Goal: Transaction & Acquisition: Purchase product/service

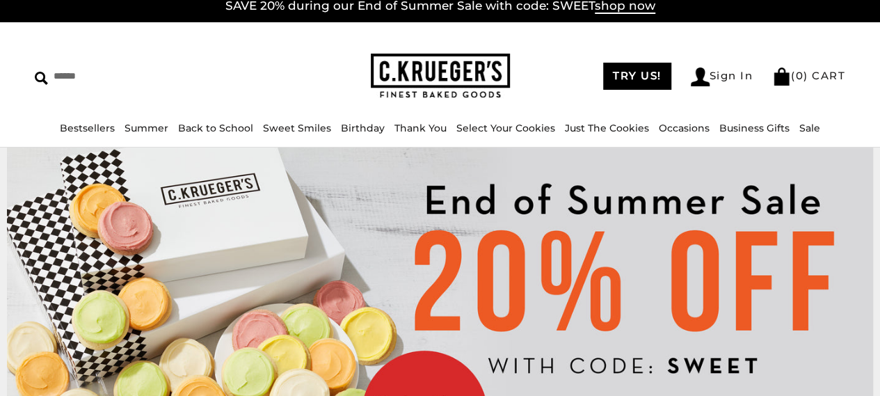
scroll to position [56, 0]
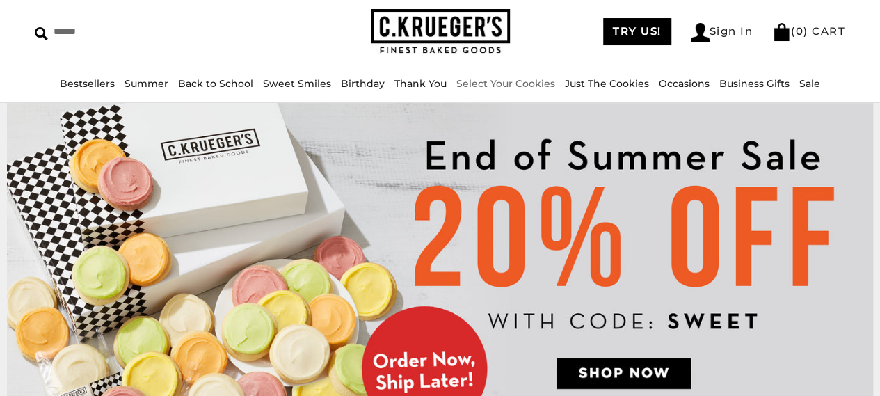
click at [504, 82] on link "Select Your Cookies" at bounding box center [505, 83] width 99 height 13
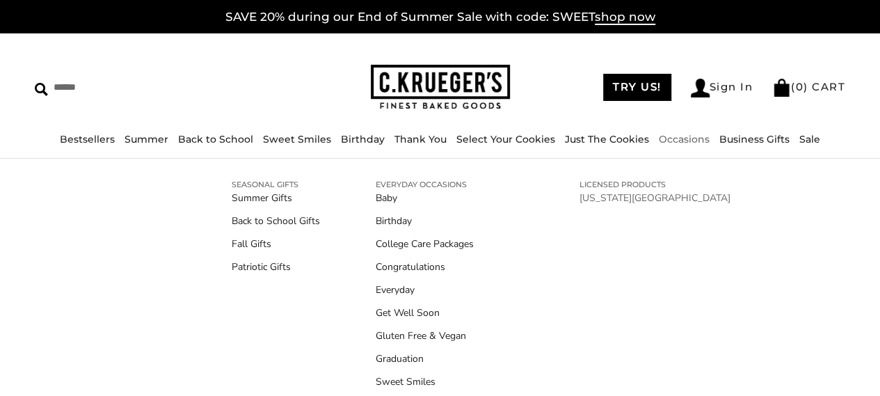
click at [624, 195] on link "[US_STATE][GEOGRAPHIC_DATA]" at bounding box center [654, 198] width 151 height 15
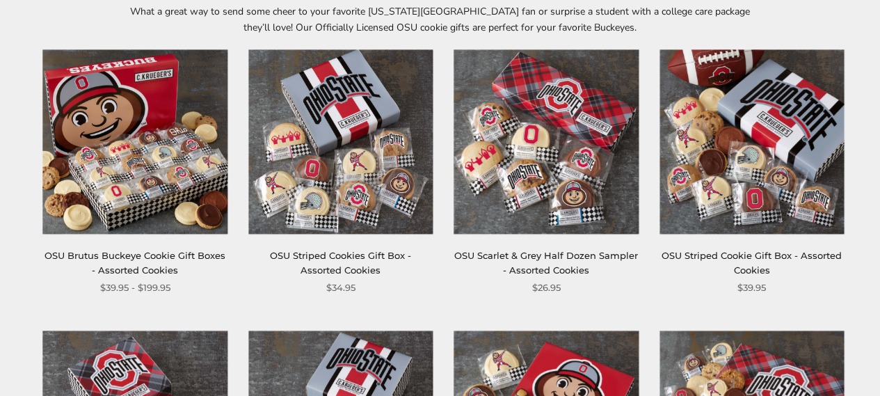
click at [719, 148] on img at bounding box center [751, 141] width 184 height 184
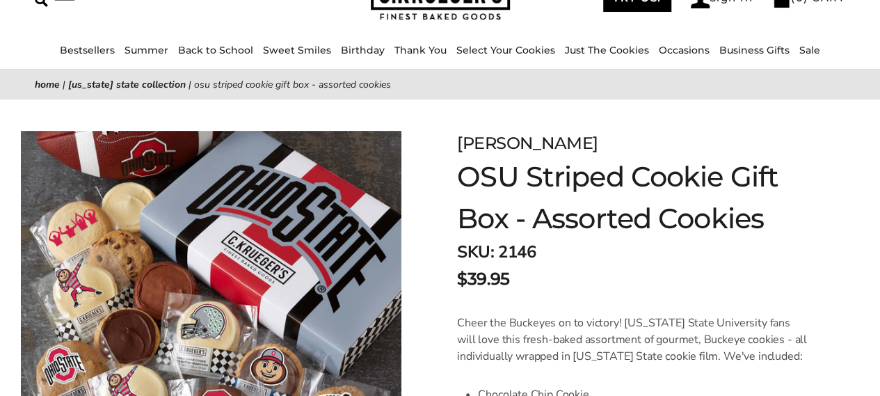
scroll to position [83, 0]
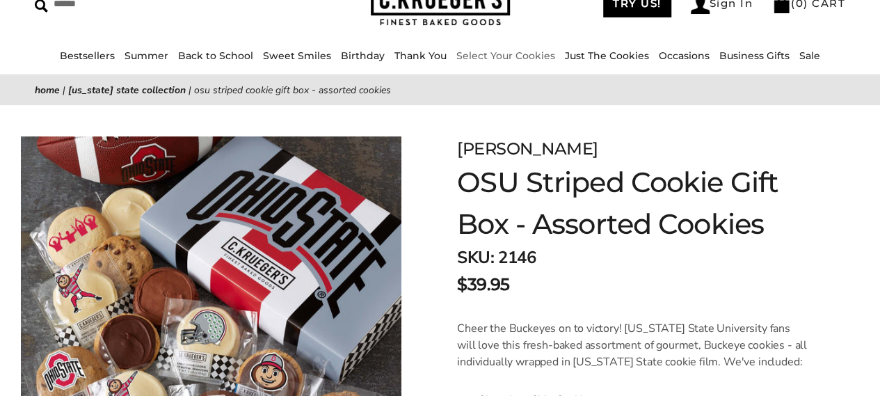
click at [496, 58] on link "Select Your Cookies" at bounding box center [505, 55] width 99 height 13
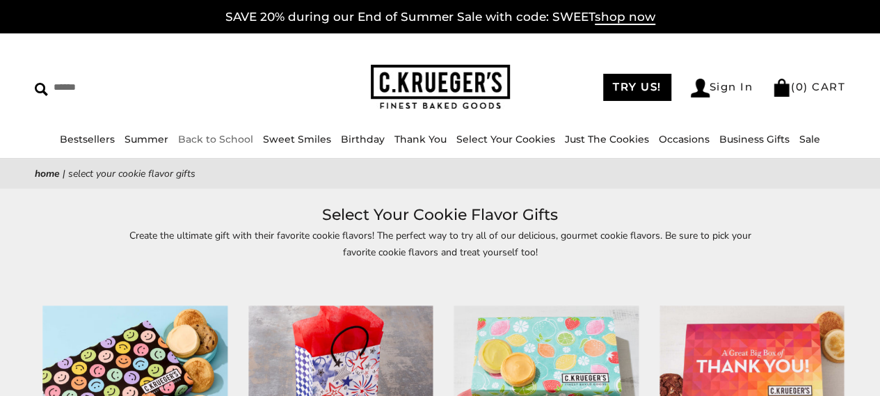
click at [218, 137] on link "Back to School" at bounding box center [215, 139] width 75 height 13
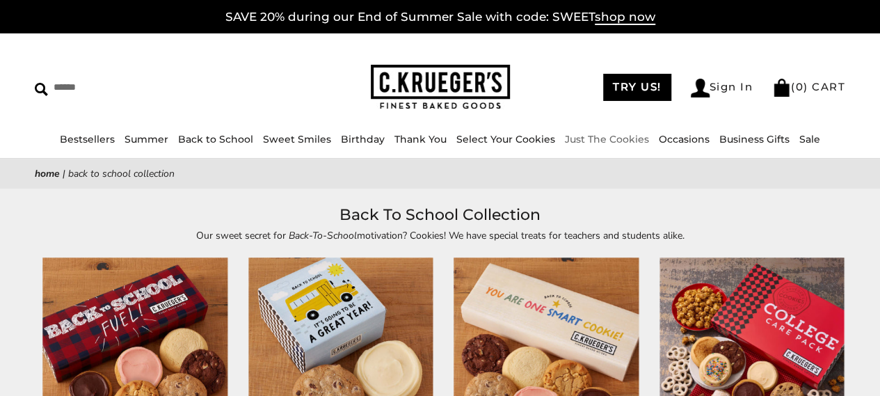
click at [622, 137] on link "Just The Cookies" at bounding box center [607, 139] width 84 height 13
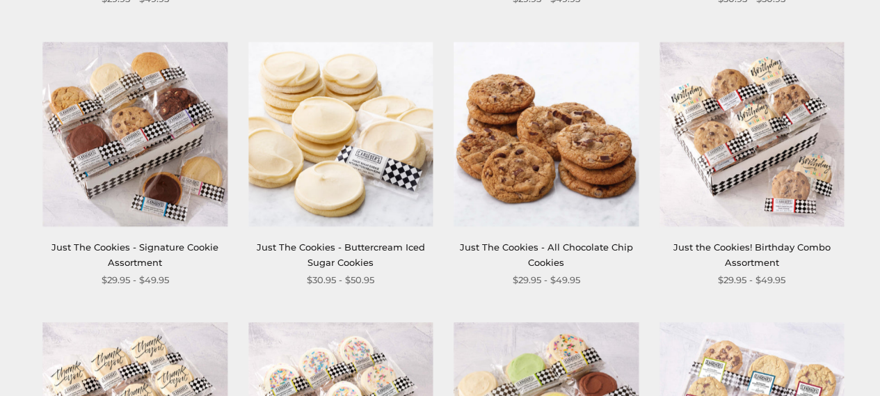
scroll to position [553, 0]
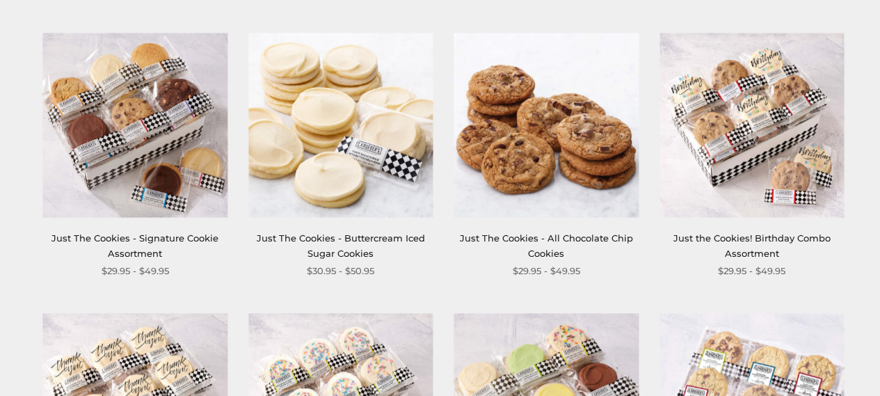
click at [601, 156] on img at bounding box center [546, 125] width 184 height 184
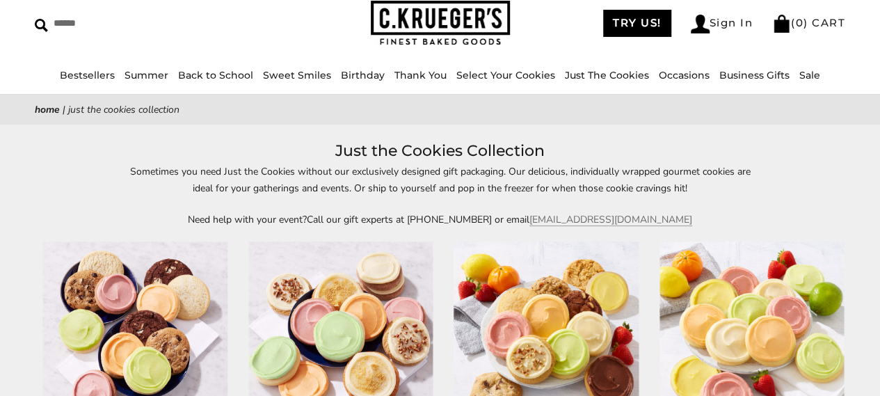
scroll to position [0, 0]
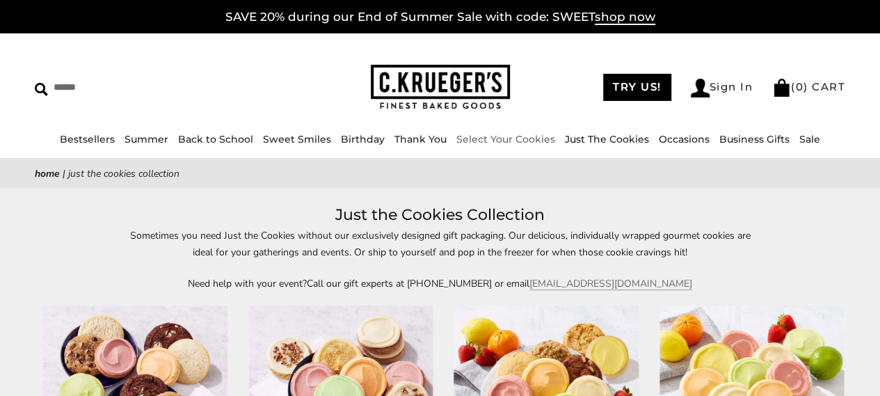
click at [517, 141] on link "Select Your Cookies" at bounding box center [505, 139] width 99 height 13
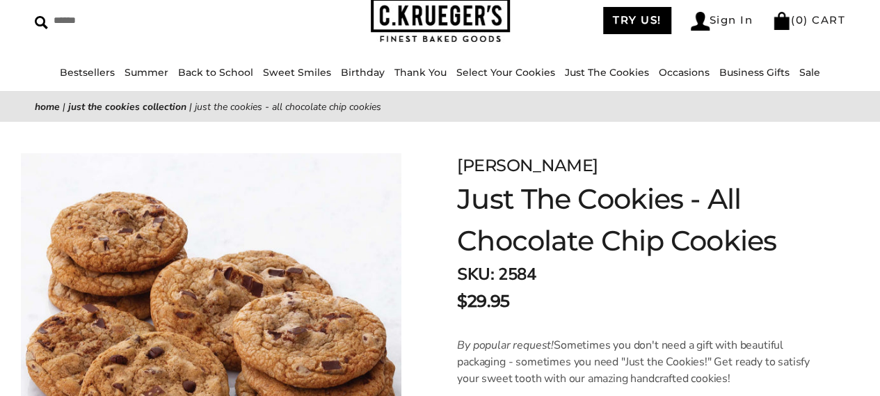
scroll to position [42, 0]
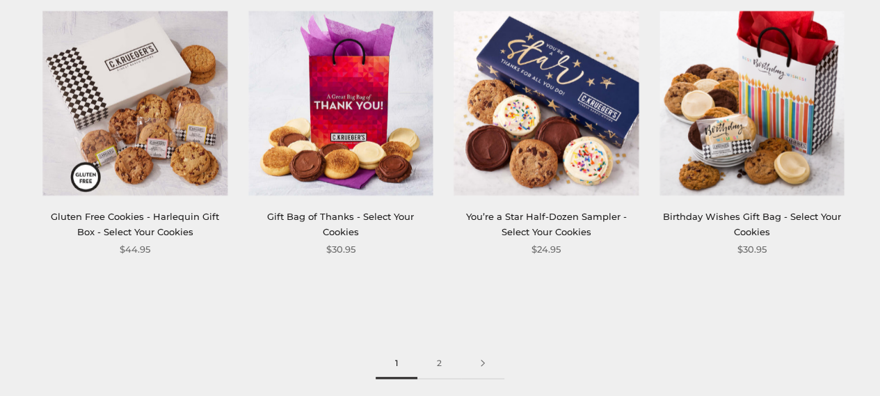
scroll to position [1701, 0]
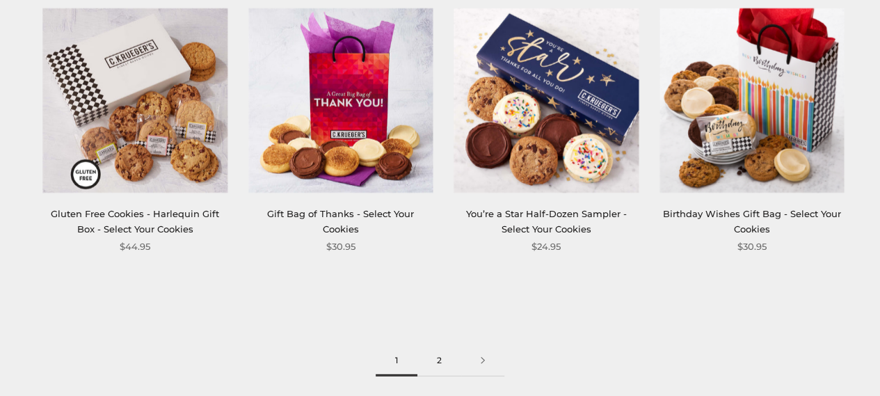
click at [433, 361] on link "2" at bounding box center [439, 360] width 44 height 31
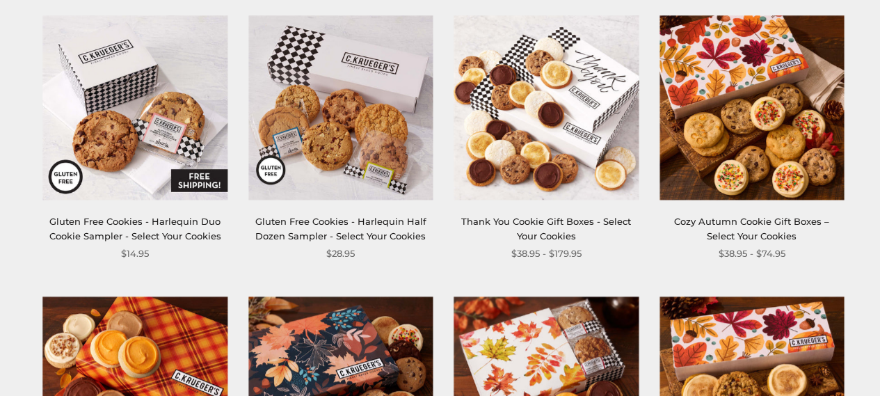
scroll to position [277, 0]
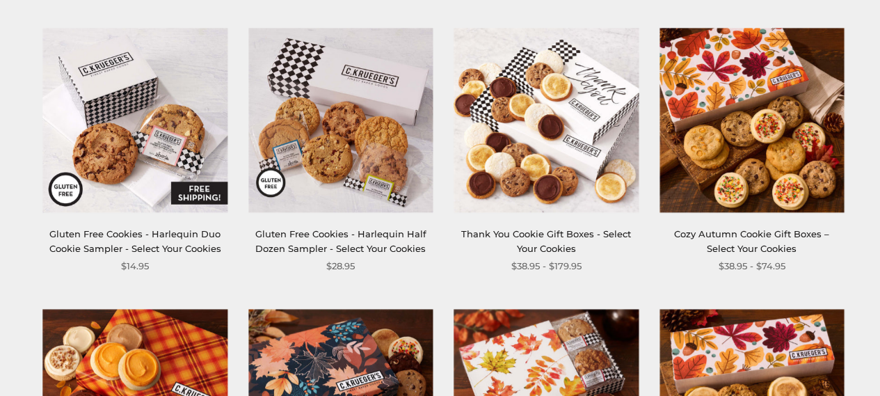
click at [731, 83] on img at bounding box center [751, 120] width 184 height 184
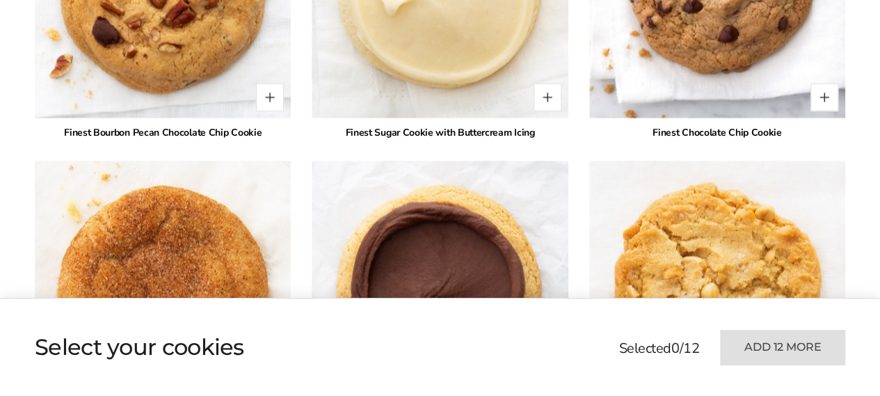
scroll to position [2033, 0]
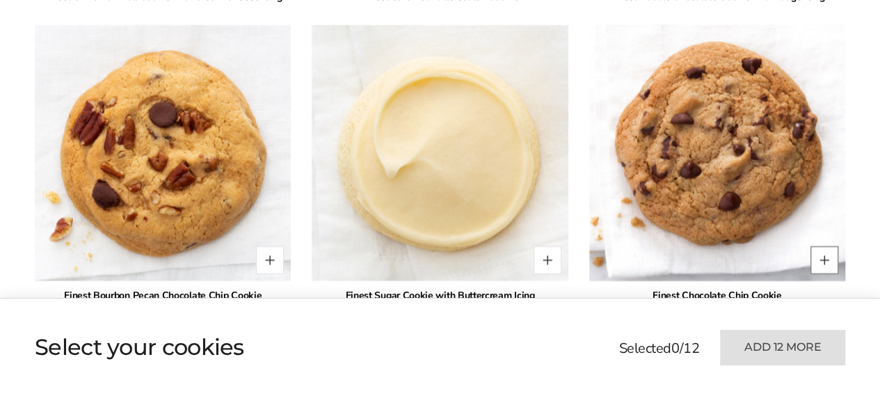
click at [823, 246] on button "Quantity button plus" at bounding box center [824, 260] width 28 height 28
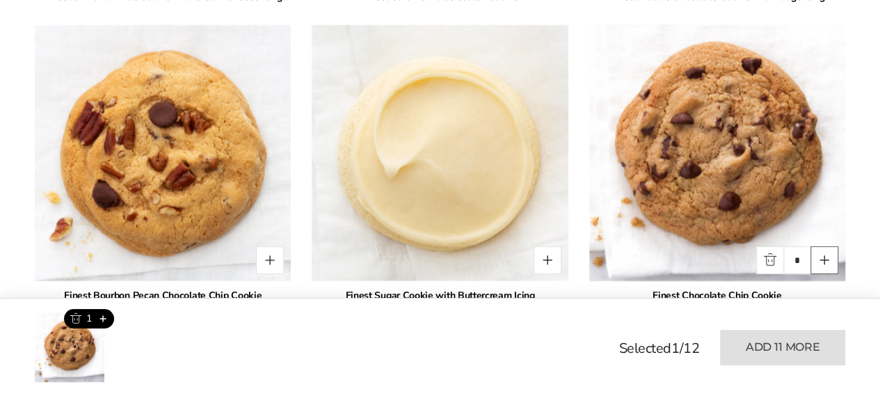
click at [823, 246] on button "Quantity button plus" at bounding box center [824, 260] width 28 height 28
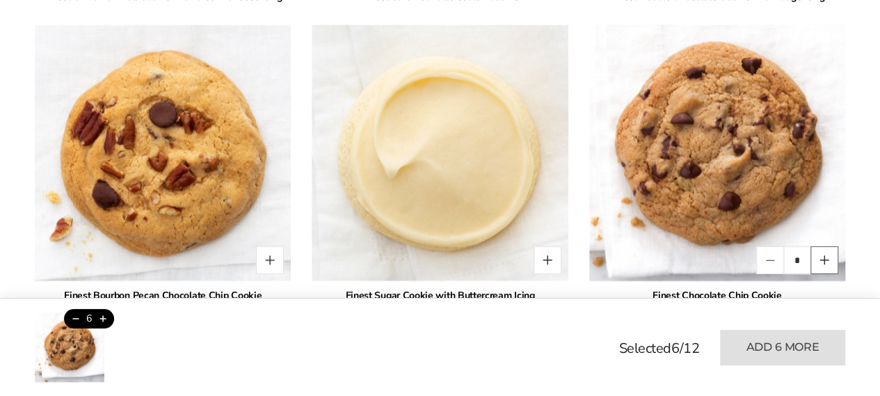
click at [823, 246] on button "Quantity button plus" at bounding box center [824, 260] width 28 height 28
click at [766, 247] on button "Quantity button minus" at bounding box center [770, 260] width 28 height 28
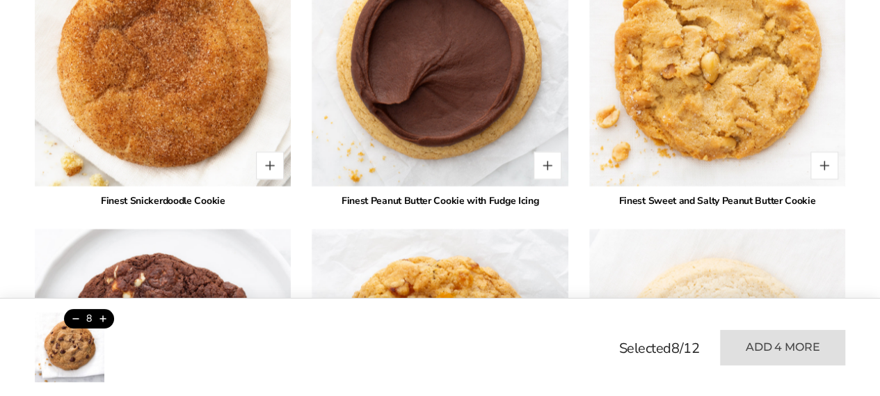
scroll to position [2415, 0]
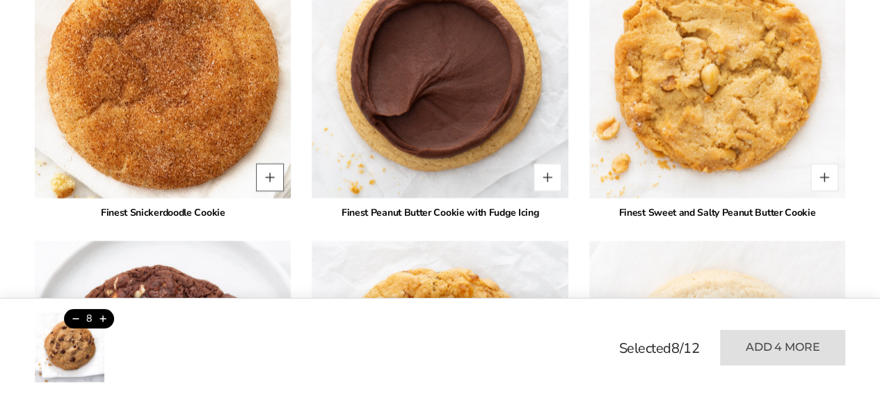
click at [270, 163] on button "Quantity button plus" at bounding box center [270, 177] width 28 height 28
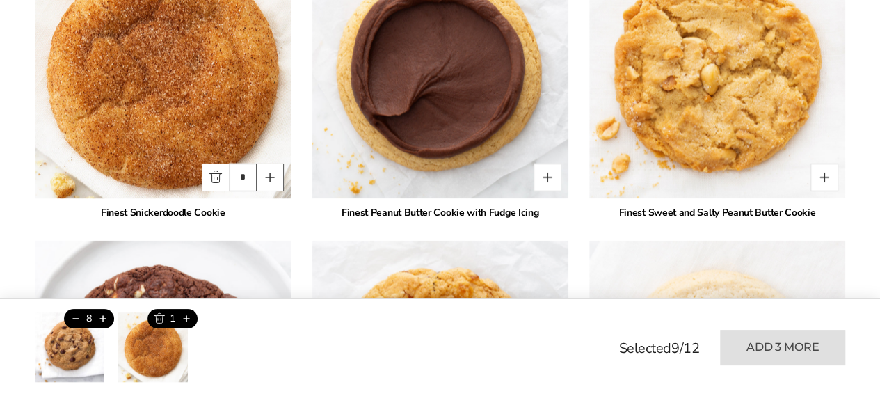
click at [270, 163] on button "Quantity button plus" at bounding box center [270, 177] width 28 height 28
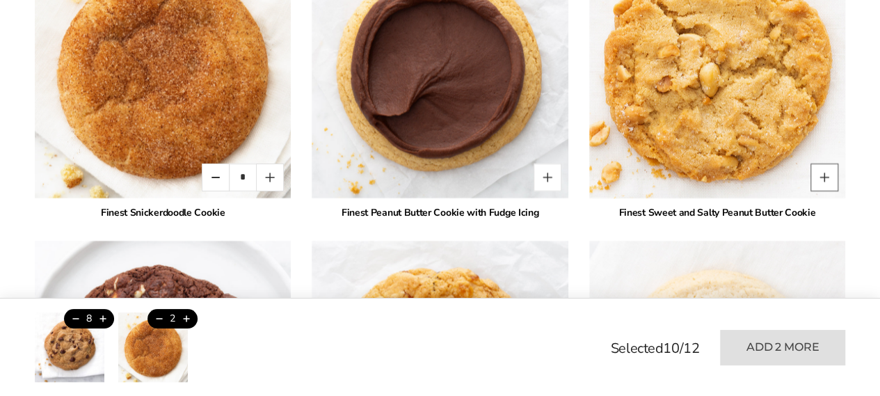
click at [828, 163] on button "Quantity button plus" at bounding box center [824, 177] width 28 height 28
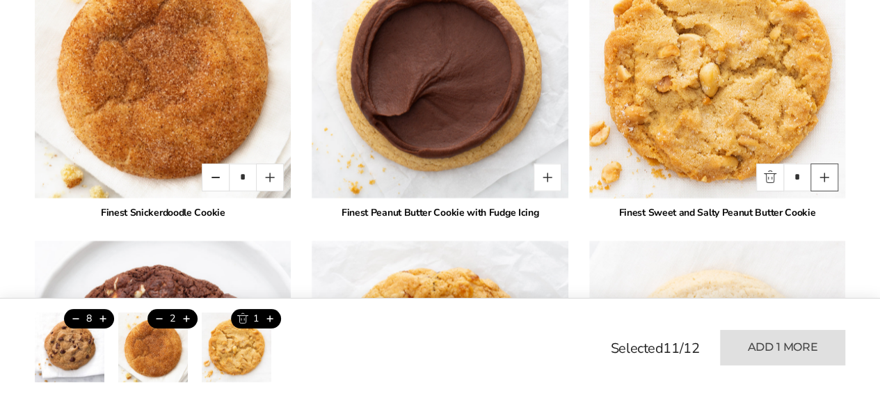
click at [828, 163] on button "Quantity button plus" at bounding box center [824, 177] width 28 height 28
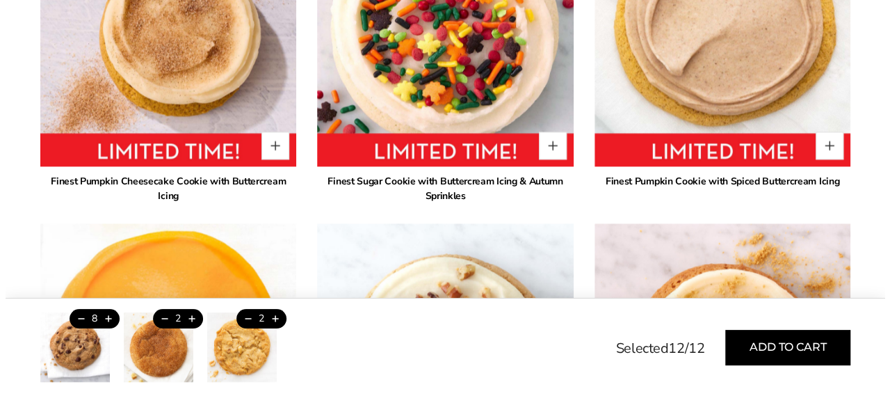
scroll to position [1229, 0]
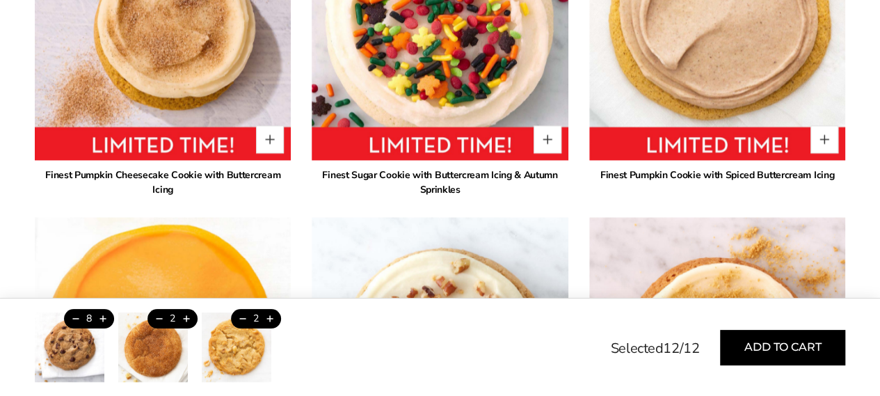
drag, startPoint x: 882, startPoint y: 217, endPoint x: 878, endPoint y: 123, distance: 94.0
click at [74, 314] on button "Trash this product" at bounding box center [75, 318] width 23 height 19
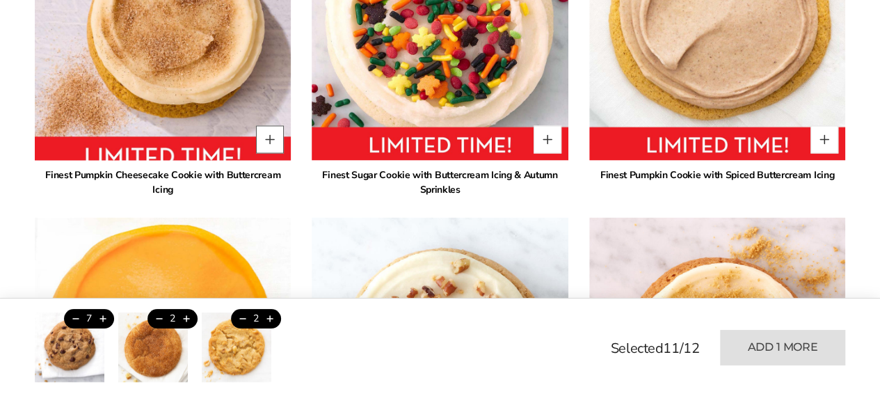
click at [271, 126] on button "Quantity button plus" at bounding box center [270, 139] width 28 height 28
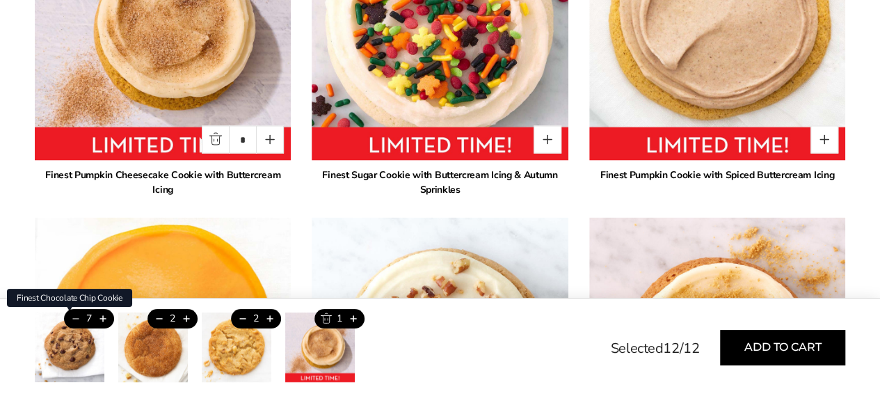
click at [76, 318] on button "Trash this product" at bounding box center [75, 318] width 23 height 19
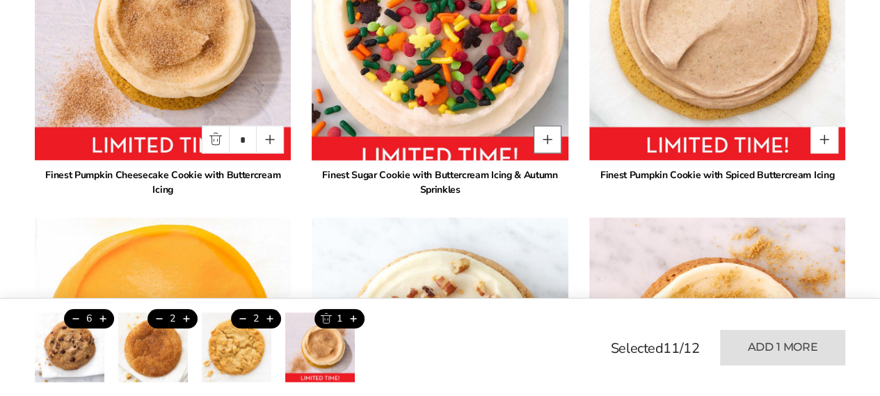
click at [542, 125] on button "Quantity button plus" at bounding box center [547, 139] width 28 height 28
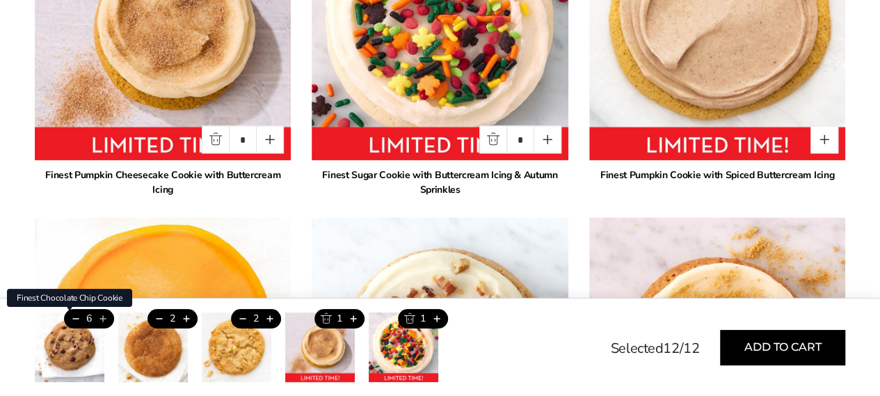
click at [106, 321] on button "Add this product" at bounding box center [102, 318] width 23 height 19
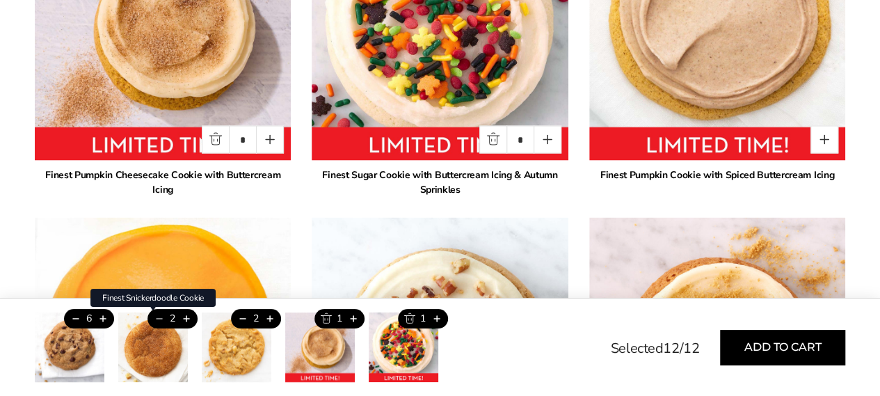
click at [154, 321] on button "Trash this product" at bounding box center [158, 318] width 23 height 19
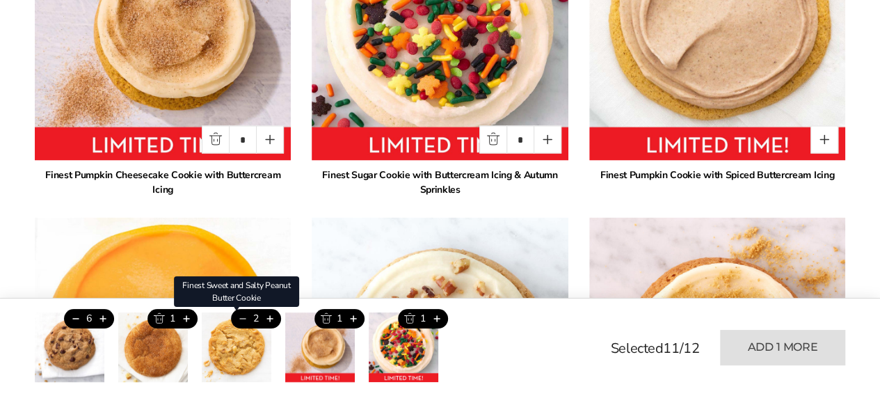
click at [238, 321] on button "Trash this product" at bounding box center [242, 318] width 23 height 19
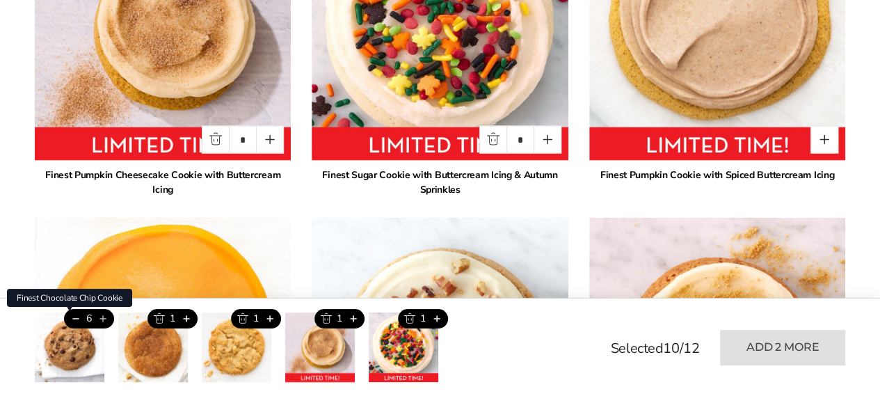
click at [106, 321] on button "Add this product" at bounding box center [102, 318] width 23 height 19
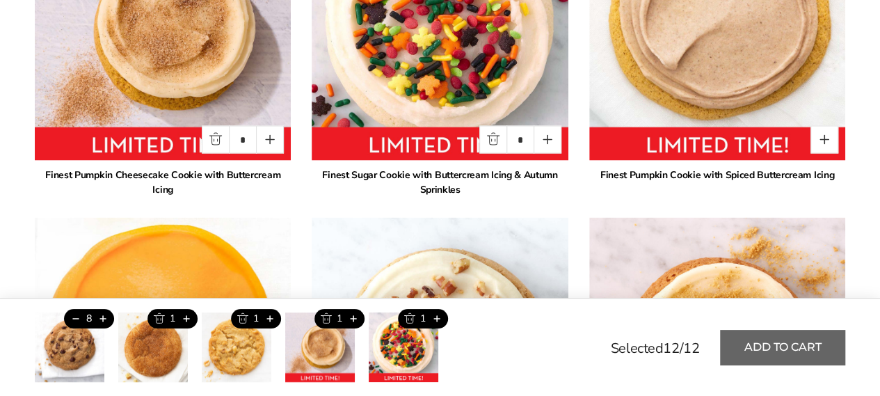
click at [793, 357] on button "Add to cart" at bounding box center [782, 347] width 125 height 35
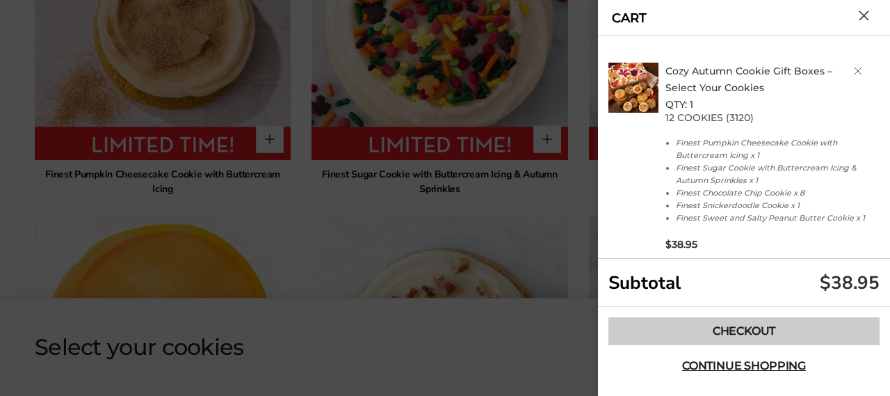
click at [776, 323] on link "Checkout" at bounding box center [743, 331] width 271 height 28
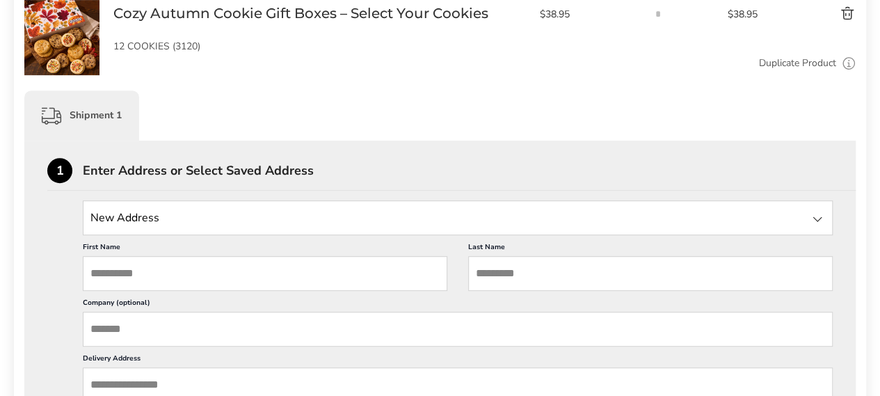
scroll to position [281, 0]
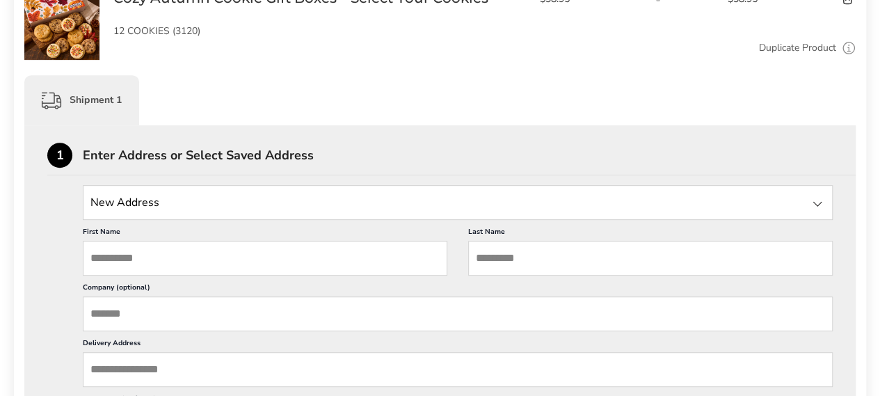
click at [397, 208] on input "State" at bounding box center [458, 202] width 750 height 35
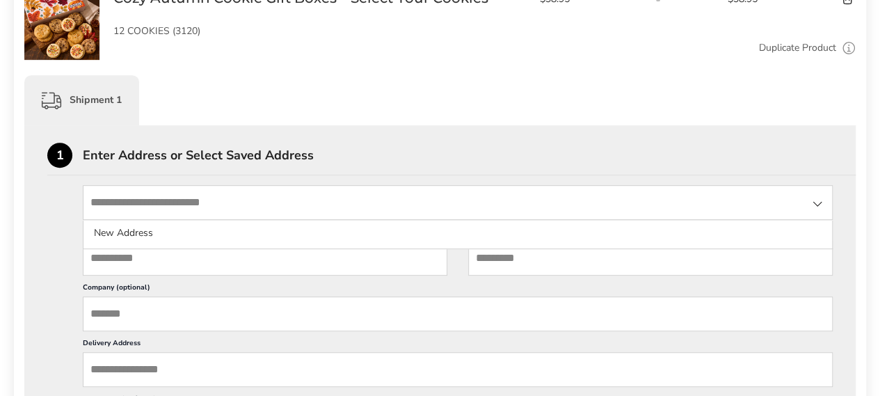
click at [359, 254] on input "First Name" at bounding box center [265, 258] width 364 height 35
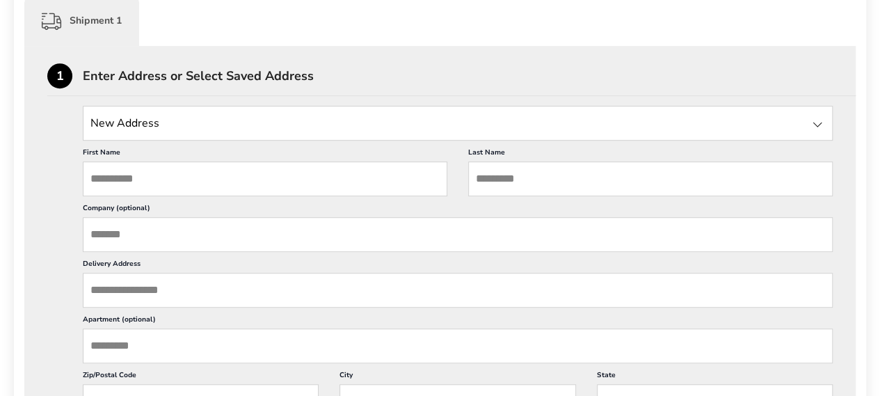
scroll to position [367, 0]
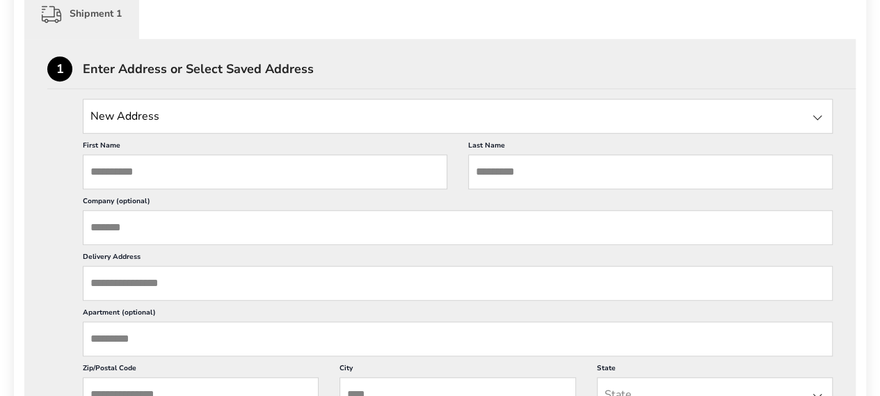
click at [467, 190] on div "First Name This is a required field Last Name This is a required field Company …" at bounding box center [458, 356] width 750 height 446
click at [337, 179] on input "First Name" at bounding box center [265, 171] width 364 height 35
drag, startPoint x: 337, startPoint y: 179, endPoint x: 325, endPoint y: 185, distance: 13.4
click at [325, 185] on input "First Name" at bounding box center [265, 171] width 364 height 35
type input "*******"
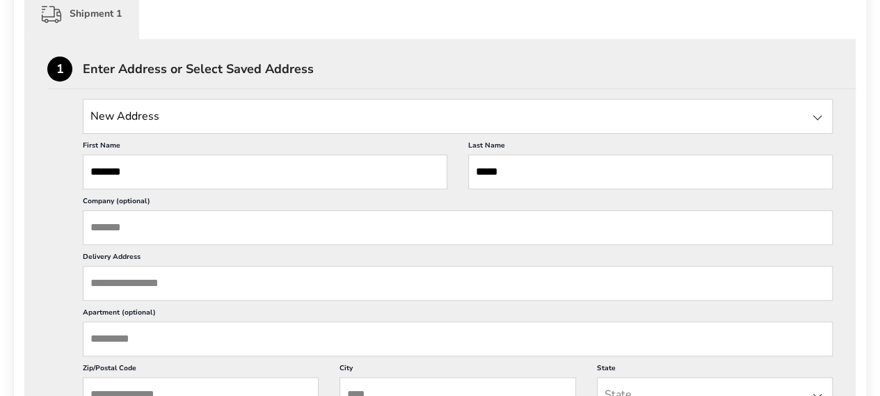
type input "*****"
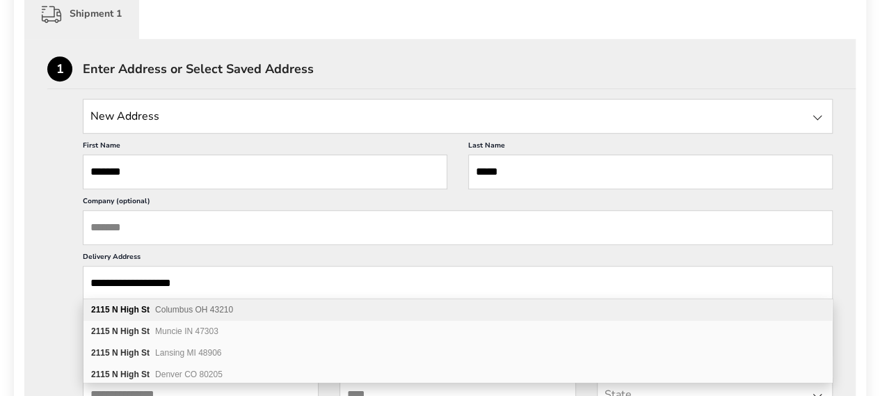
click at [228, 312] on span "Columbus OH 43210" at bounding box center [194, 310] width 78 height 10
type input "**********"
type input "********"
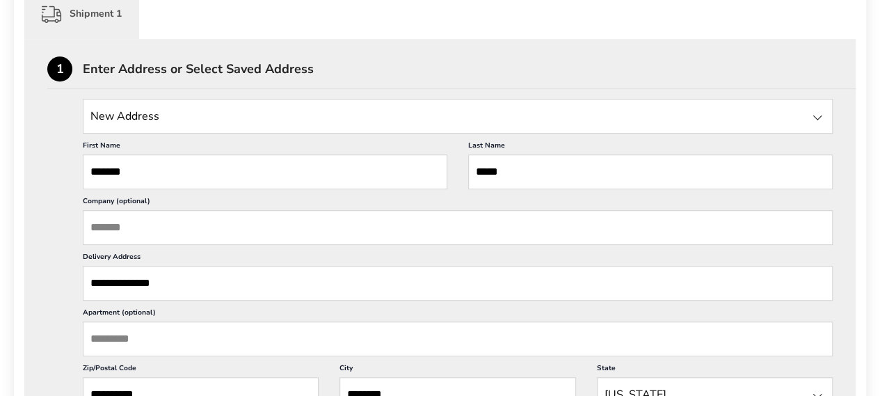
click at [220, 344] on input "Apartment (optional)" at bounding box center [458, 338] width 750 height 35
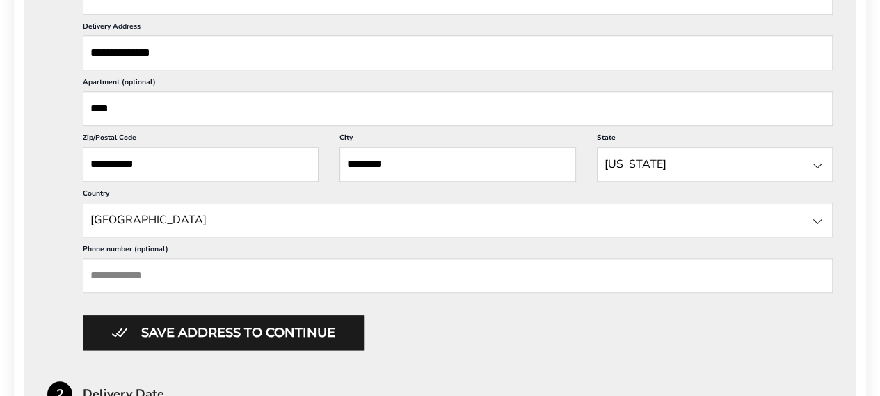
scroll to position [634, 0]
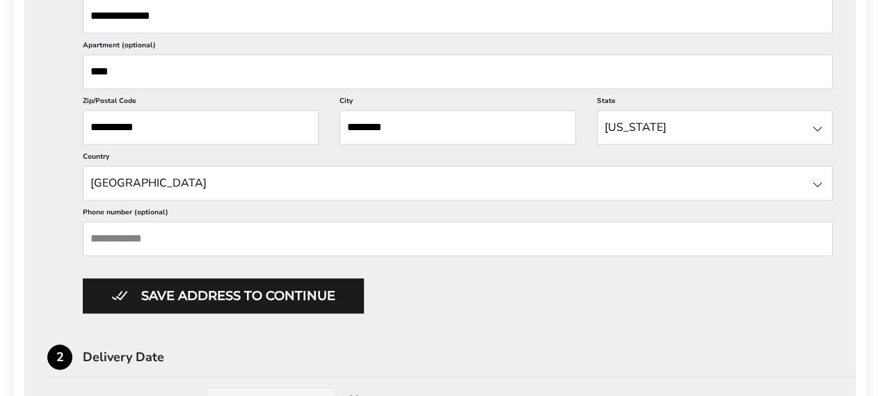
type input "****"
click at [590, 252] on div "**********" at bounding box center [458, 90] width 750 height 446
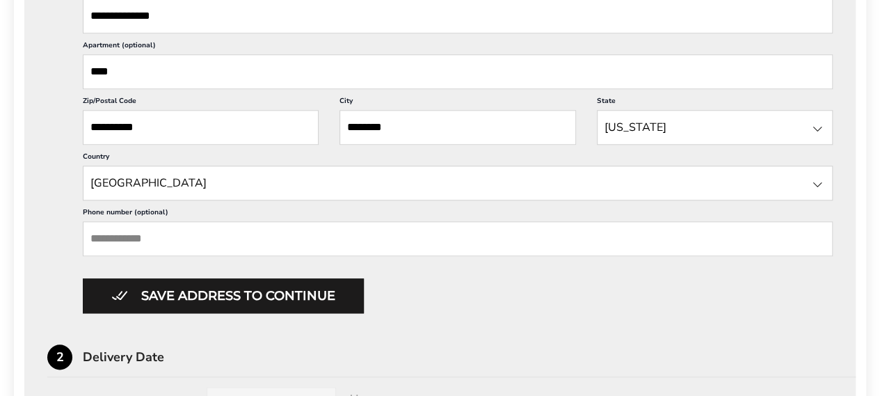
click at [580, 241] on input "Phone number (optional)" at bounding box center [458, 238] width 750 height 35
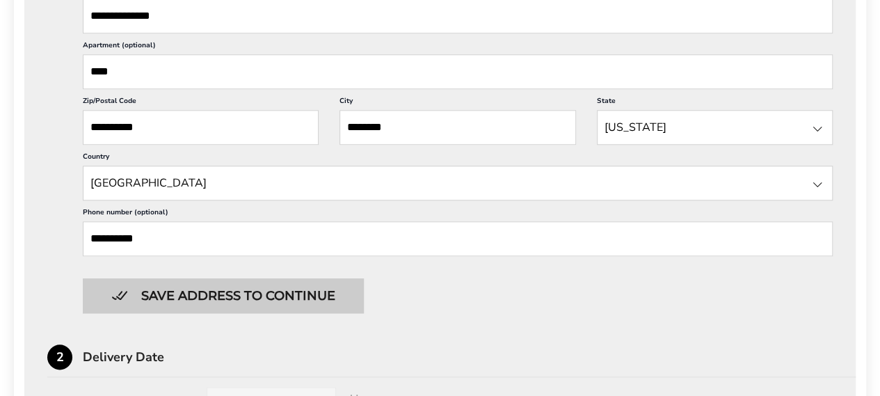
type input "**********"
click at [337, 295] on button "Save address to continue" at bounding box center [223, 295] width 281 height 35
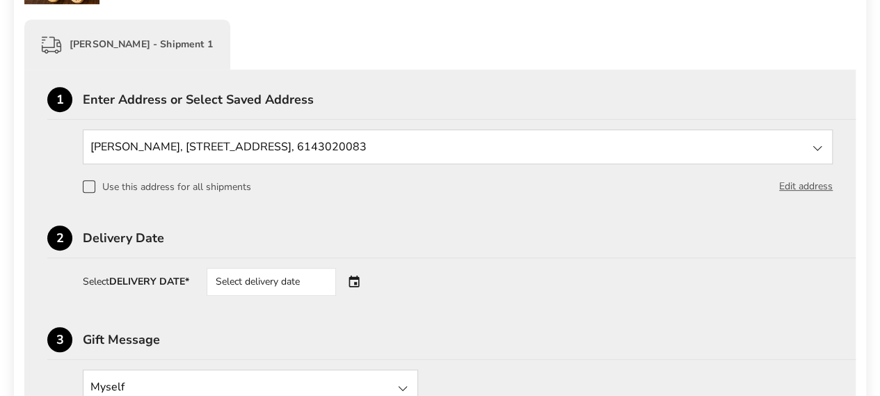
scroll to position [327, 0]
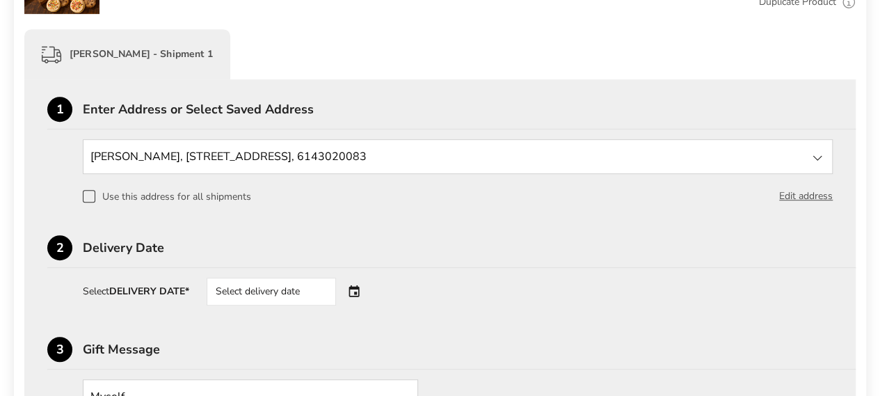
click at [364, 291] on div "Select delivery date" at bounding box center [290, 291] width 168 height 28
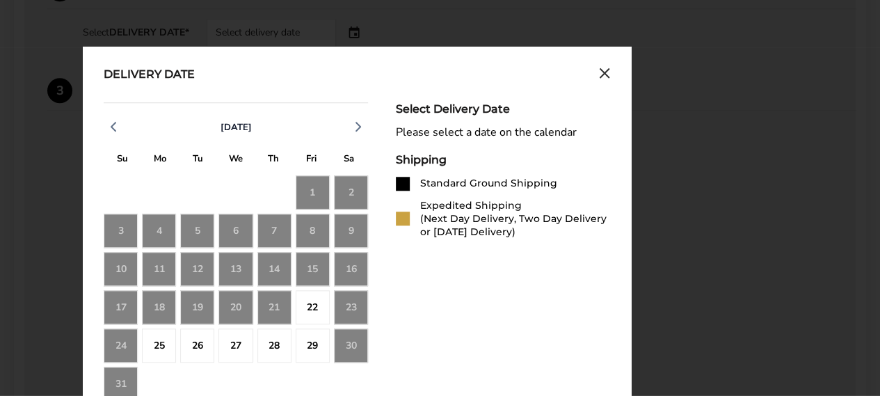
scroll to position [589, 0]
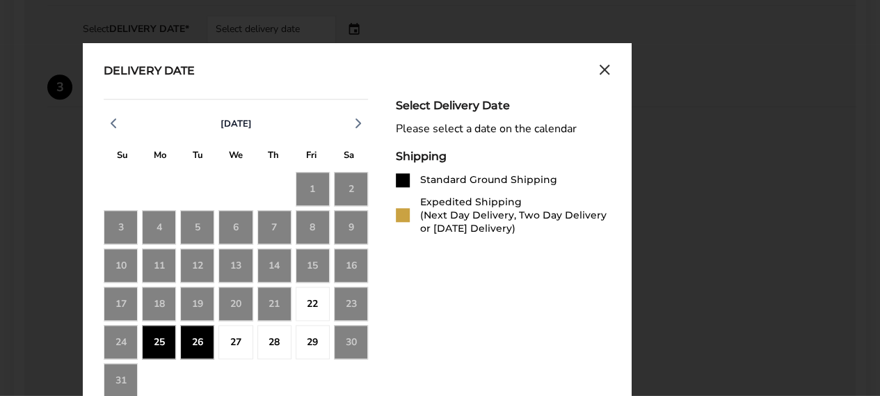
click at [189, 347] on div "26" at bounding box center [197, 342] width 34 height 34
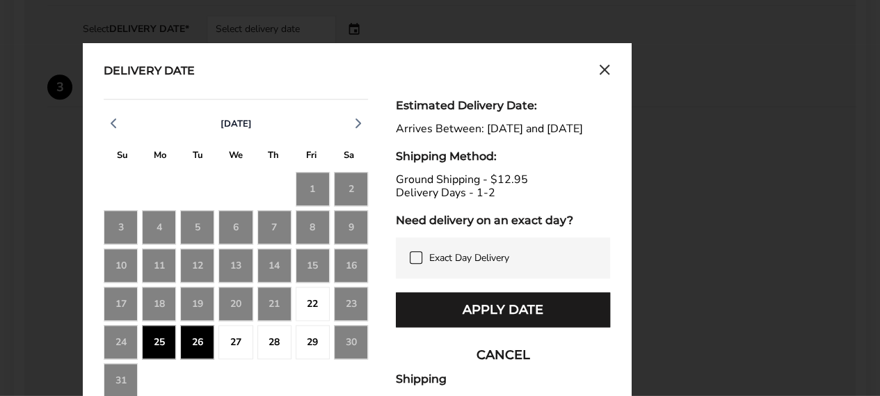
drag, startPoint x: 189, startPoint y: 347, endPoint x: 345, endPoint y: 349, distance: 155.8
click at [345, 363] on div "24 25 26 27 28 29 30" at bounding box center [236, 380] width 264 height 34
click at [345, 349] on div "30" at bounding box center [351, 342] width 34 height 34
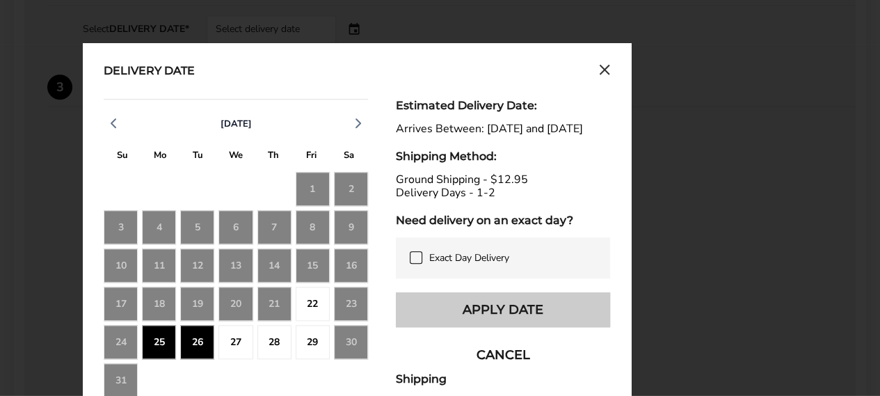
click at [480, 322] on button "Apply Date" at bounding box center [503, 309] width 214 height 35
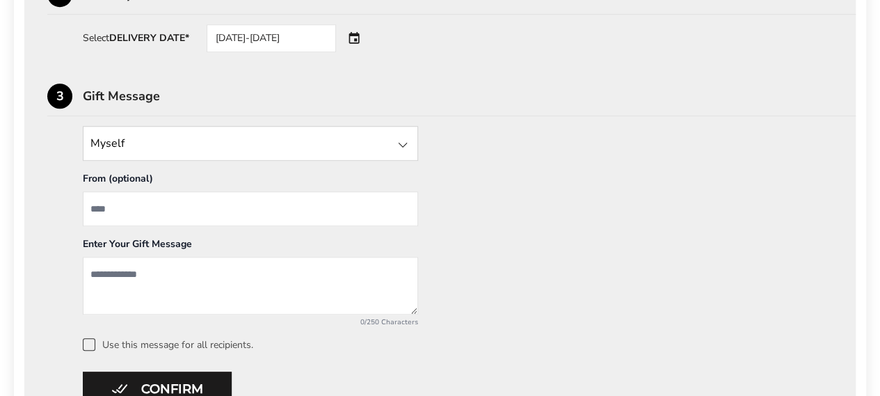
scroll to position [587, 0]
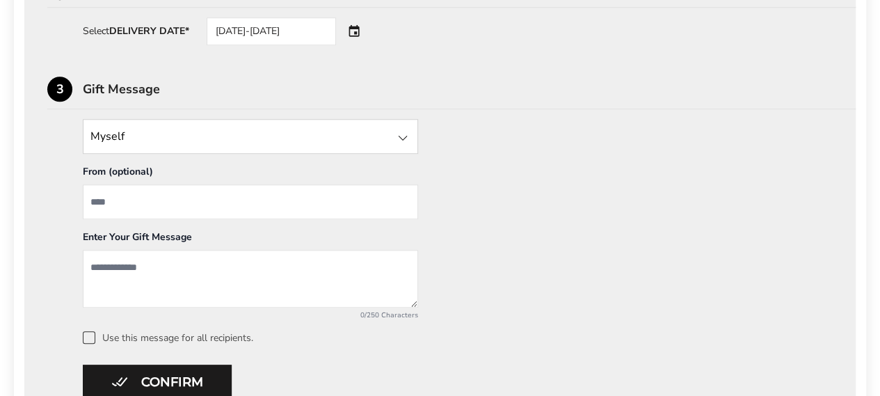
click at [345, 152] on input "State" at bounding box center [250, 136] width 335 height 35
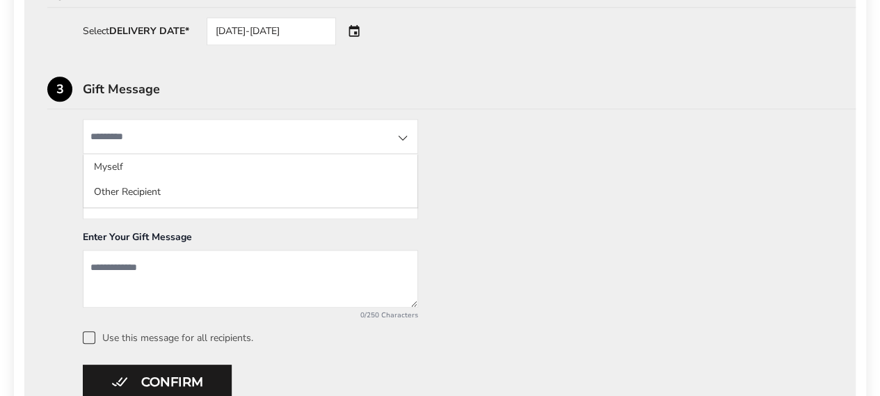
click at [345, 141] on input "State" at bounding box center [250, 136] width 335 height 35
click at [478, 161] on div "Myself Myself Other Recipient From (optional) Enter Your Gift Message 0/250 Cha…" at bounding box center [439, 231] width 785 height 225
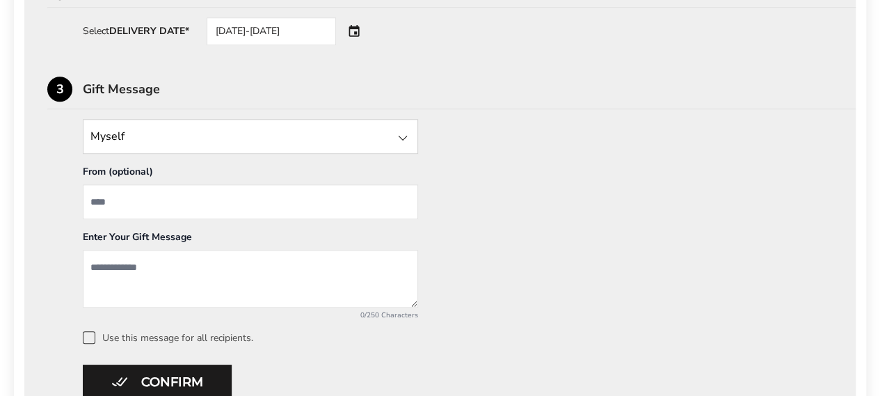
click at [402, 140] on div at bounding box center [402, 137] width 17 height 17
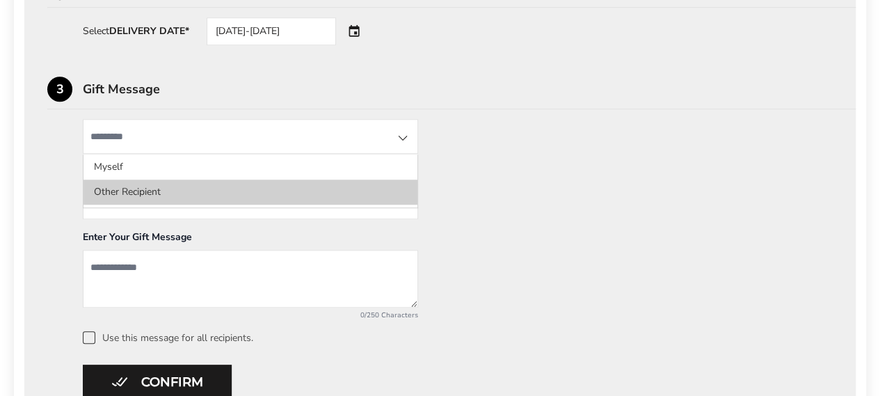
click at [334, 184] on li "Other Recipient" at bounding box center [250, 191] width 334 height 25
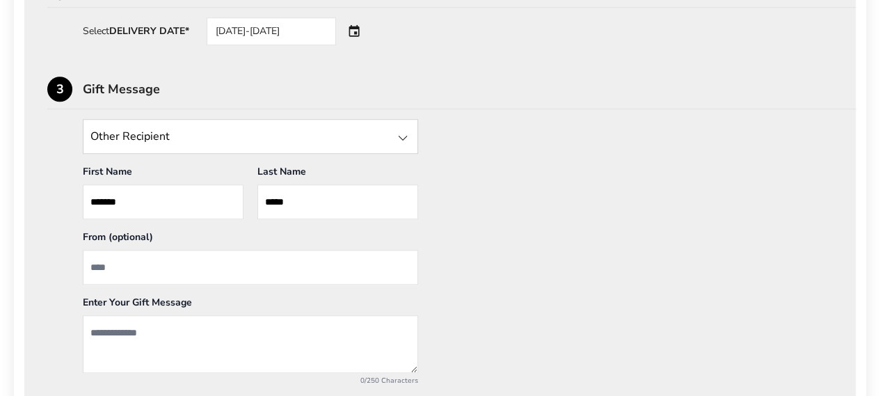
click at [189, 265] on input "From" at bounding box center [250, 267] width 335 height 35
type input "*"
click at [192, 273] on input "****" at bounding box center [250, 267] width 335 height 35
click at [192, 273] on input "**********" at bounding box center [250, 267] width 335 height 35
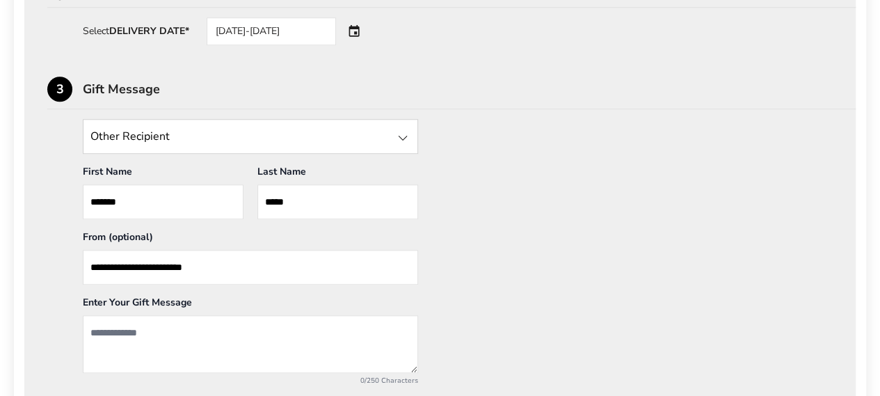
type input "**********"
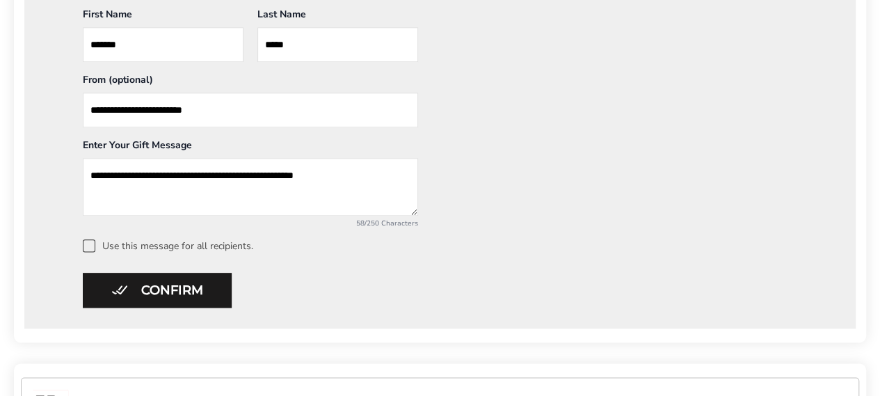
scroll to position [758, 0]
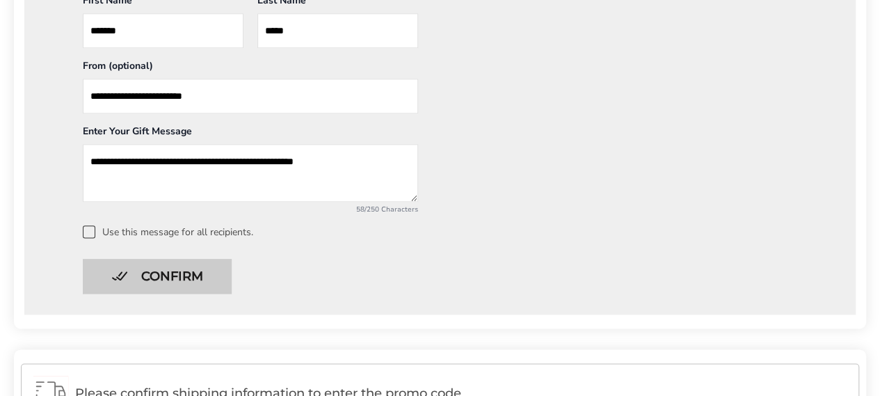
type textarea "**********"
click at [178, 259] on button "Confirm" at bounding box center [157, 276] width 149 height 35
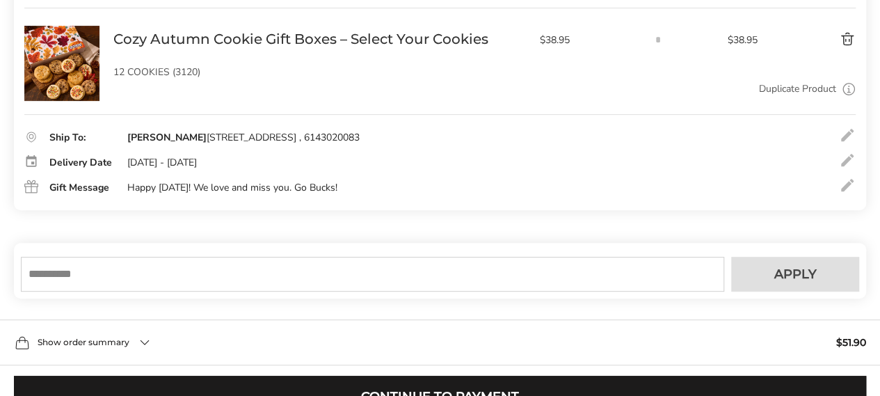
scroll to position [246, 0]
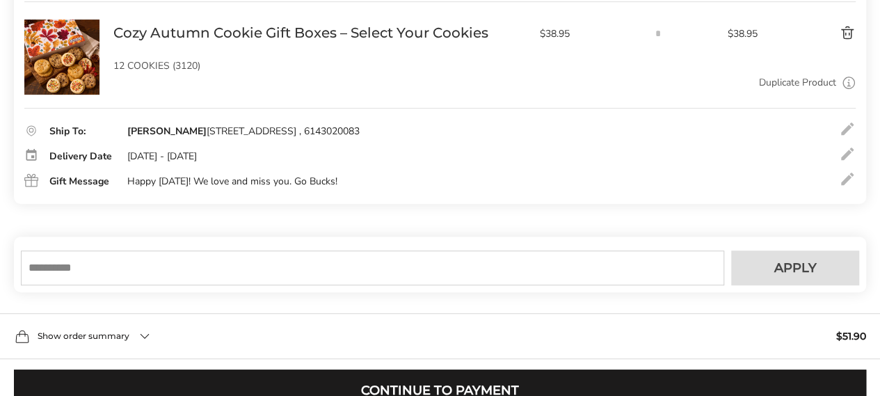
click at [426, 270] on input "text" at bounding box center [372, 267] width 703 height 35
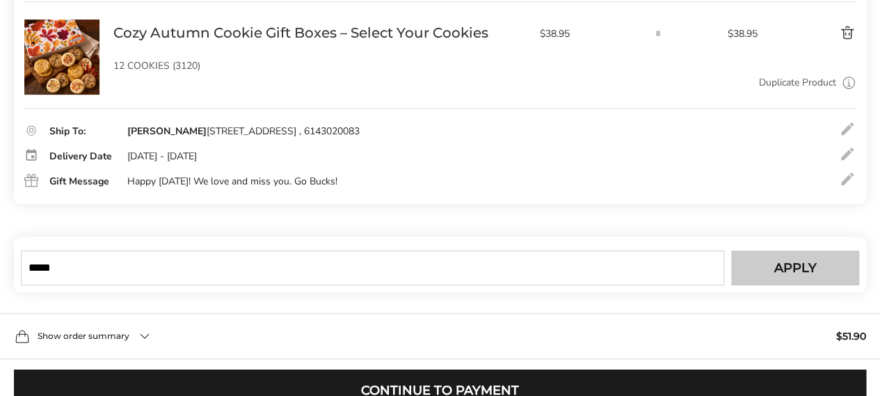
type input "*****"
click at [809, 268] on span "Apply" at bounding box center [795, 267] width 42 height 13
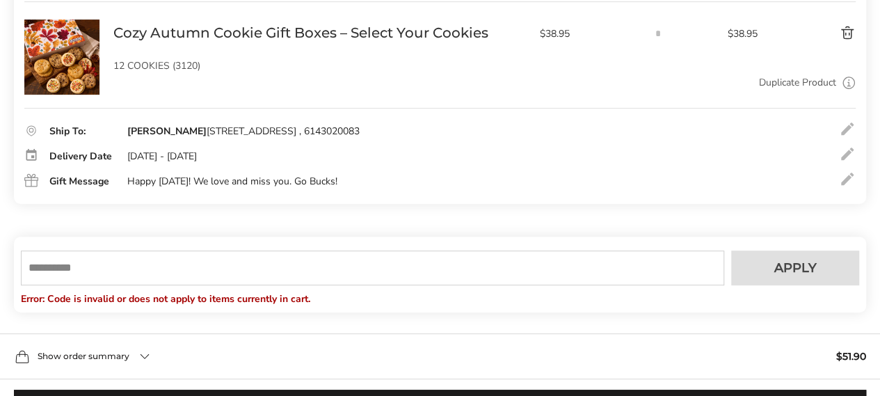
click at [629, 259] on input "text" at bounding box center [372, 267] width 703 height 35
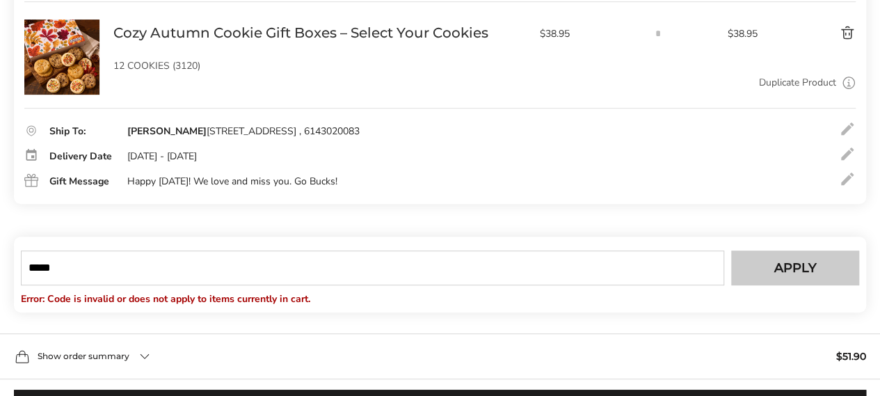
type input "*****"
click at [755, 261] on button "Apply" at bounding box center [795, 267] width 128 height 35
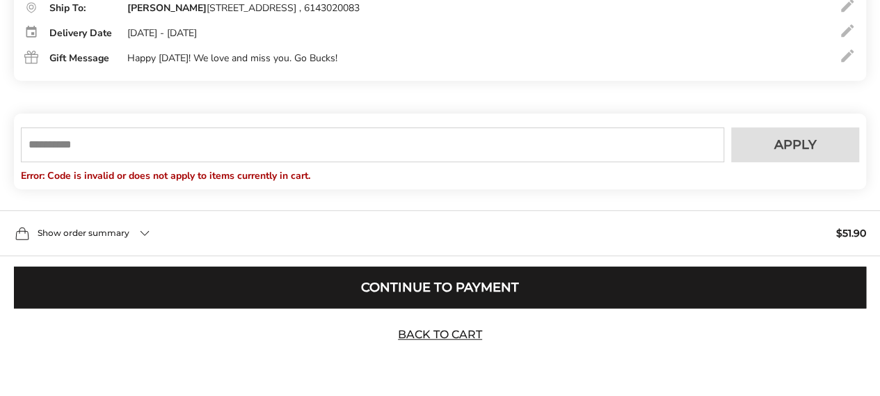
scroll to position [371, 0]
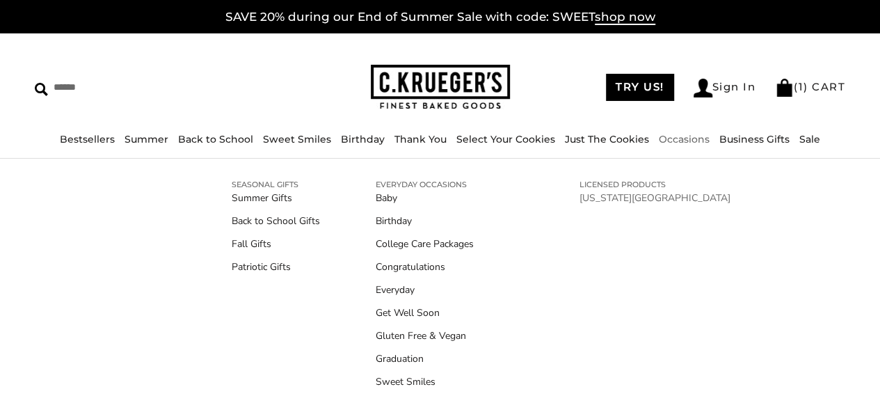
click at [624, 195] on link "[US_STATE][GEOGRAPHIC_DATA]" at bounding box center [654, 198] width 151 height 15
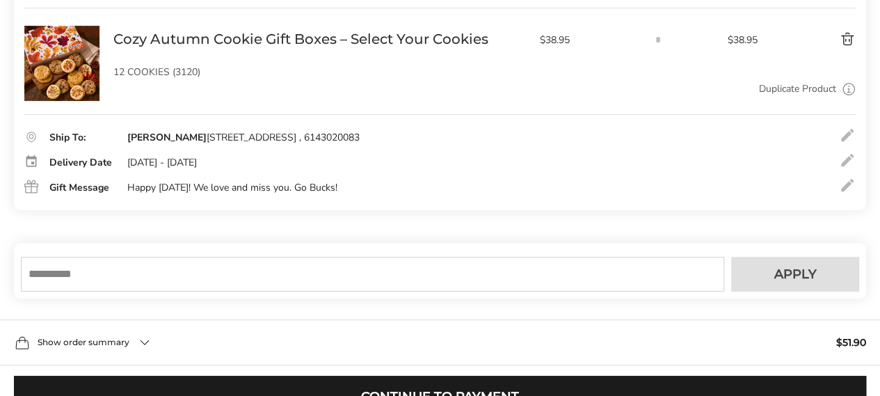
scroll to position [260, 0]
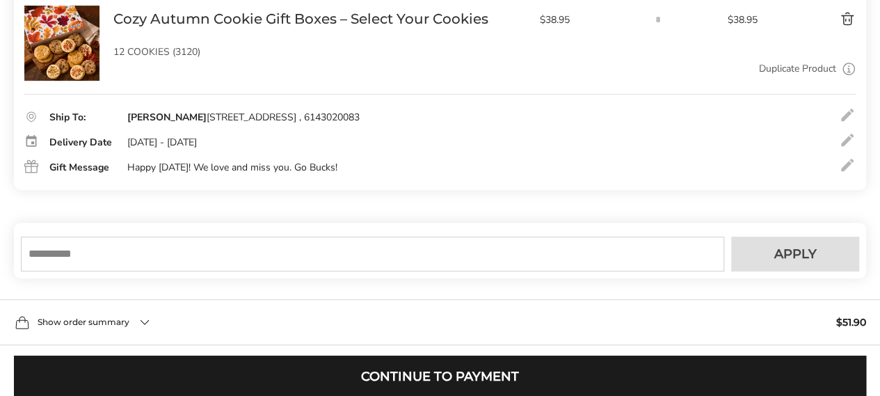
click at [178, 255] on input "text" at bounding box center [372, 253] width 703 height 35
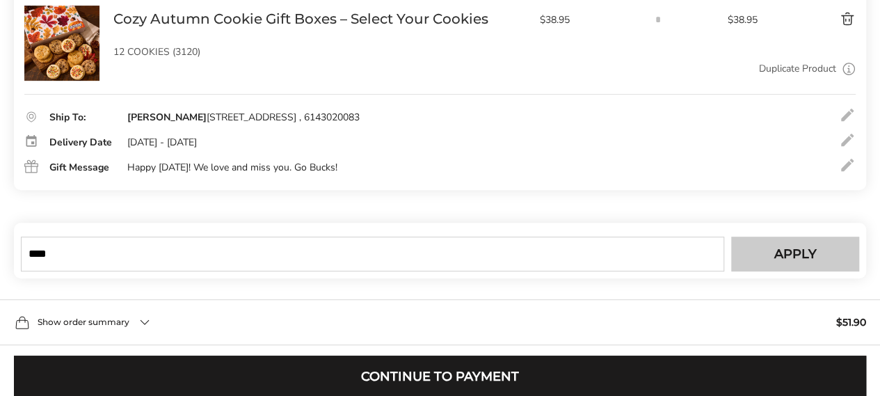
type input "****"
click at [797, 248] on span "Apply" at bounding box center [795, 254] width 42 height 13
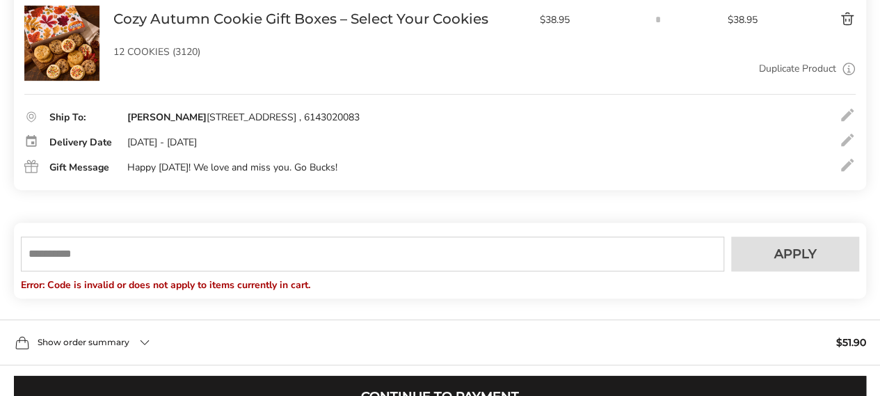
scroll to position [0, 0]
click at [271, 252] on input "text" at bounding box center [372, 253] width 703 height 35
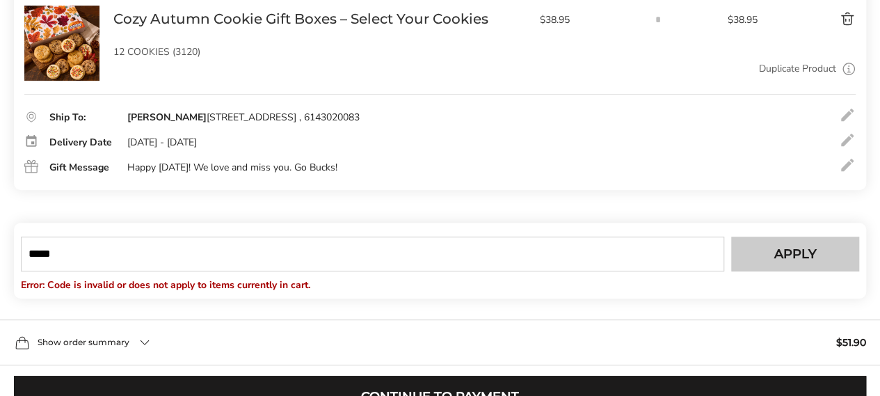
type input "*****"
click at [773, 264] on button "Apply" at bounding box center [795, 253] width 128 height 35
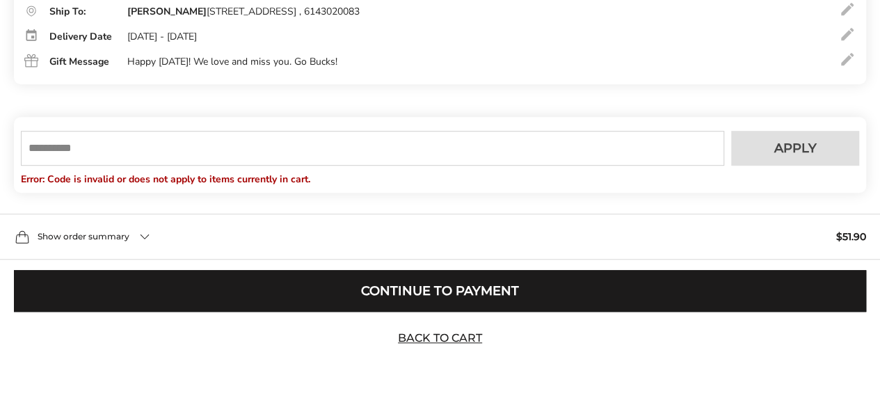
scroll to position [367, 0]
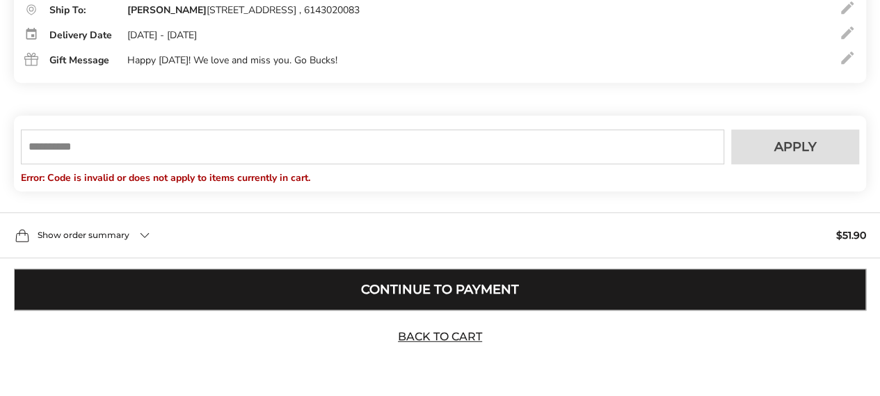
click at [734, 280] on button "Continue to Payment" at bounding box center [440, 289] width 852 height 42
